Goal: Information Seeking & Learning: Learn about a topic

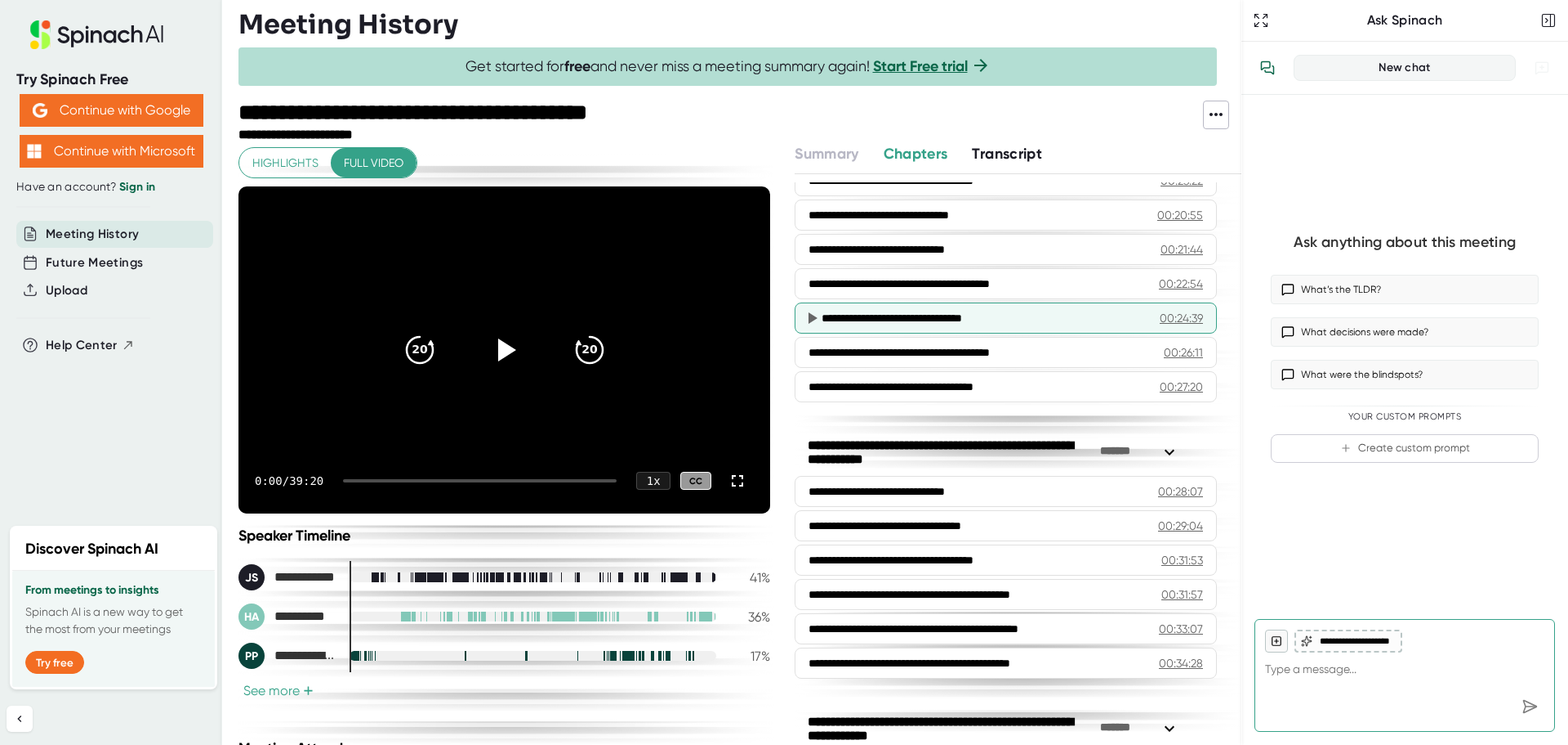
scroll to position [899, 0]
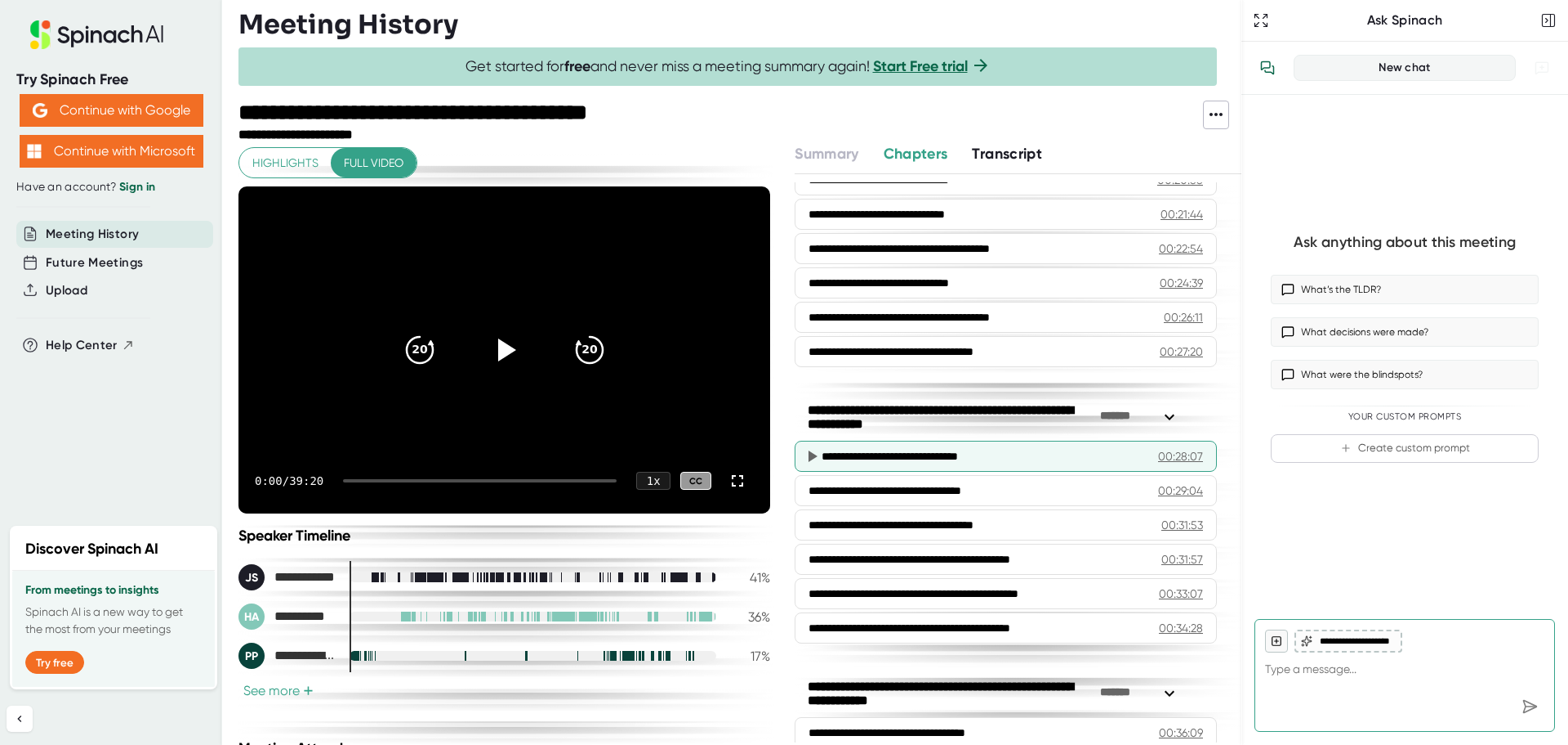
click at [812, 461] on icon at bounding box center [812, 456] width 20 height 20
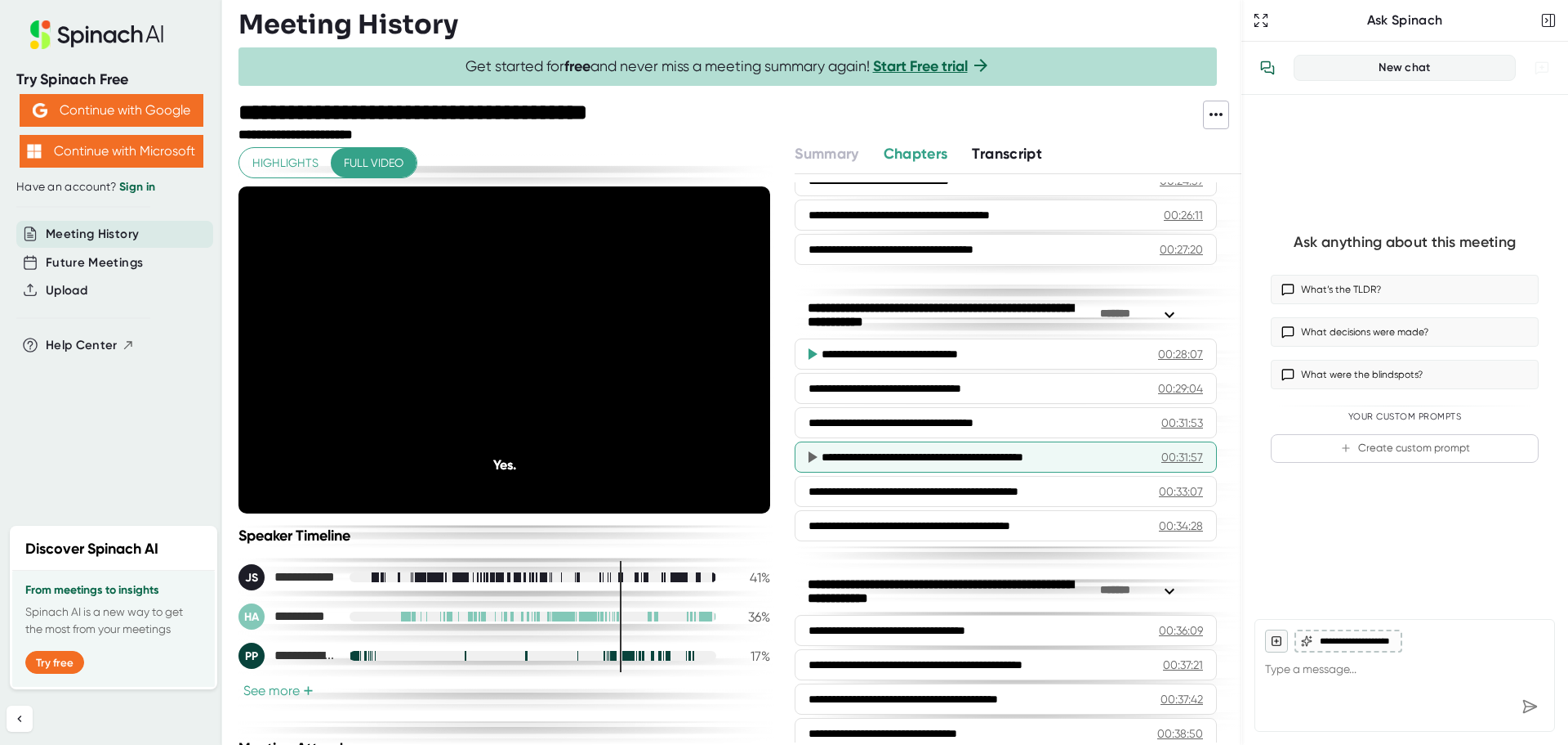
scroll to position [1062, 0]
